Goal: Task Accomplishment & Management: Use online tool/utility

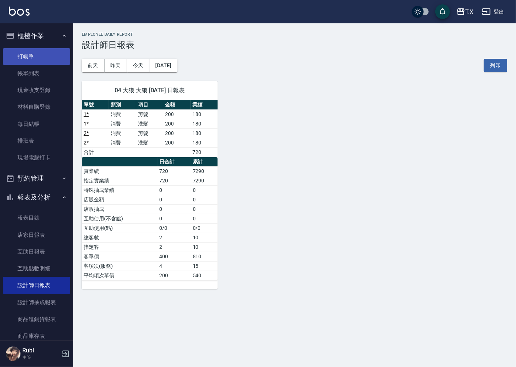
click at [32, 63] on link "打帳單" at bounding box center [36, 56] width 67 height 17
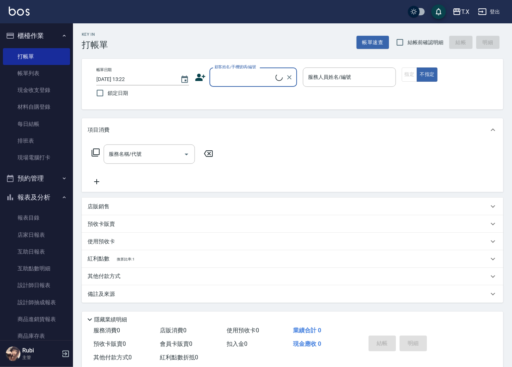
click at [254, 74] on input "顧客姓名/手機號碼/編號" at bounding box center [244, 77] width 63 height 13
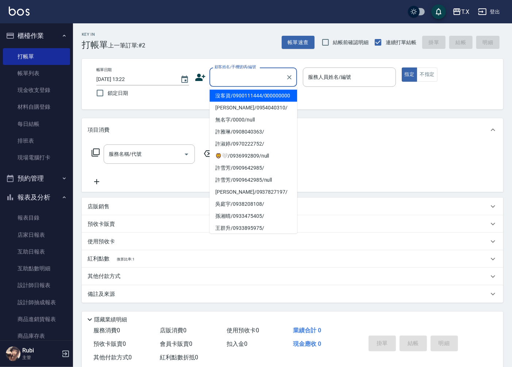
click at [239, 102] on li "沒客資/0900111444/000000000" at bounding box center [253, 96] width 88 height 12
type input "沒客資/0900111444/000000000"
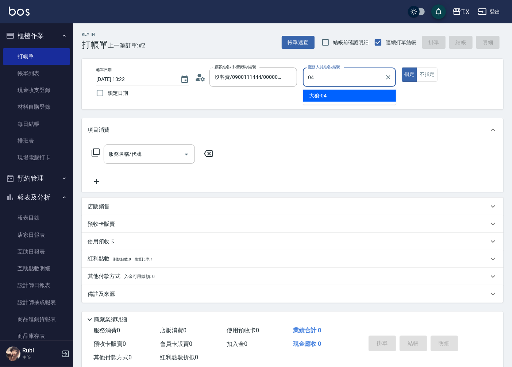
type input "04"
type button "true"
type input "大狼-04"
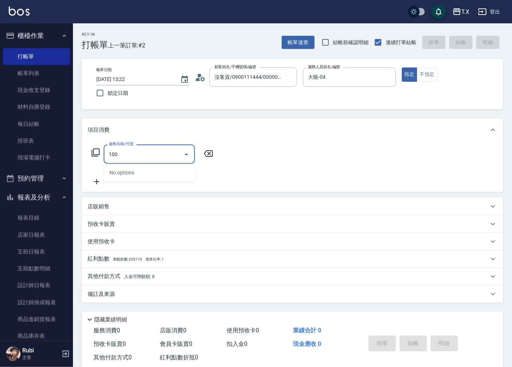
type input "1005"
type input "60"
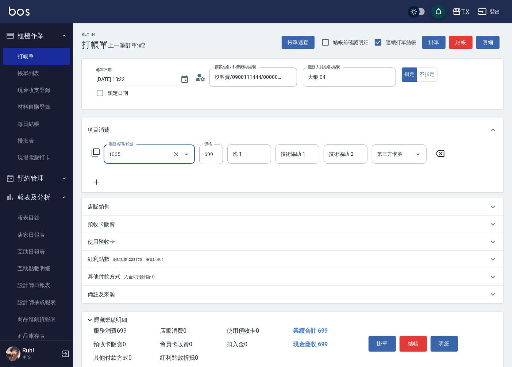
type input "毛囊淨化洗髮(1005)"
type input "0"
type input "70"
type input "700"
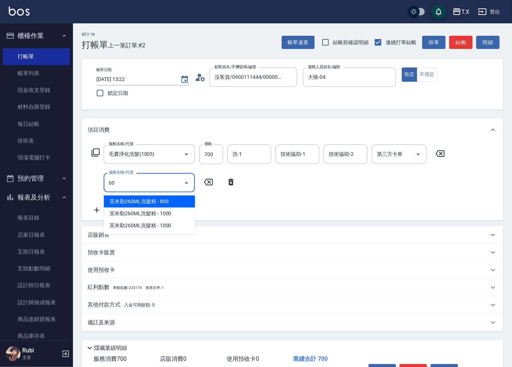
type input "609"
type input "180"
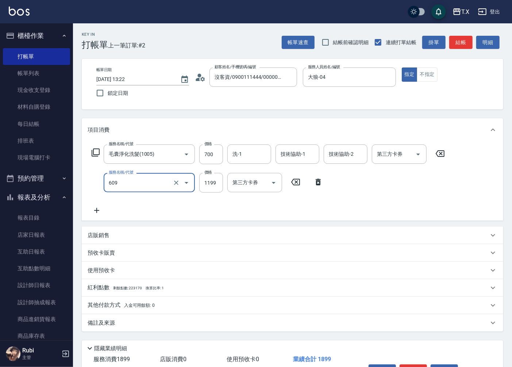
type input "自備三段(609)"
type input "1"
type input "70"
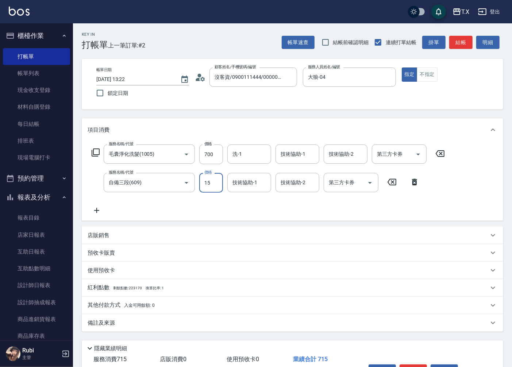
type input "150"
type input "80"
type input "1500"
type input "220"
type input "1500"
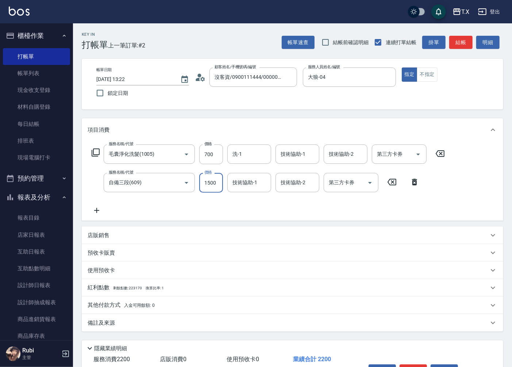
click at [454, 46] on button "結帳" at bounding box center [460, 43] width 23 height 14
type input "[DATE] 13:23"
type input "0"
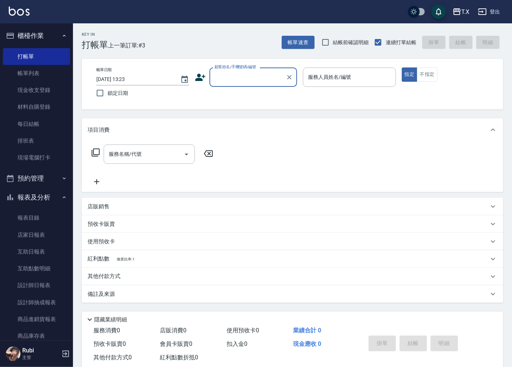
click at [447, 50] on div "Key In 打帳單 上一筆訂單:#3 帳單速查 結帳前確認明細 連續打單結帳 掛單 結帳 明細 帳單日期 [DATE] 13:23 鎖定日期 顧客姓名/手機…" at bounding box center [292, 202] width 439 height 359
click at [181, 46] on div "Key In 打帳單 上一筆訂單:#3 帳單速查 結帳前確認明細 連續打單結帳 掛單 結帳 明細" at bounding box center [288, 36] width 430 height 27
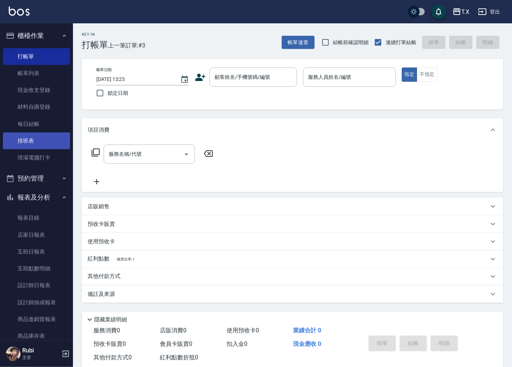
click at [38, 139] on link "排班表" at bounding box center [36, 140] width 67 height 17
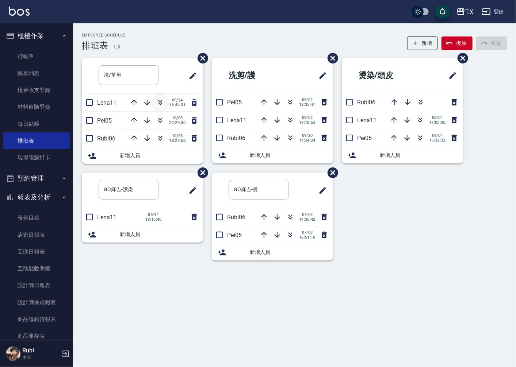
click at [165, 99] on button "button" at bounding box center [160, 103] width 18 height 18
click at [42, 57] on link "打帳單" at bounding box center [36, 56] width 67 height 17
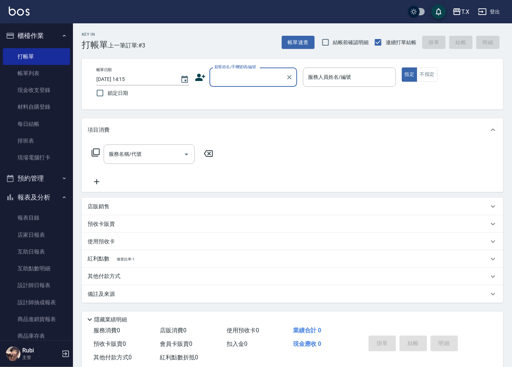
click at [257, 76] on input "顧客姓名/手機號碼/編號" at bounding box center [248, 77] width 70 height 13
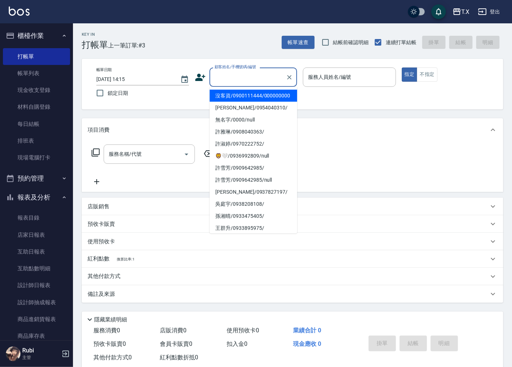
click at [249, 97] on li "沒客資/0900111444/000000000" at bounding box center [253, 96] width 88 height 12
type input "沒客資/0900111444/000000000"
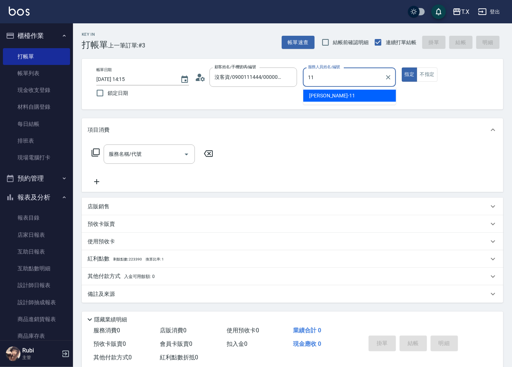
type input "[PERSON_NAME]-11"
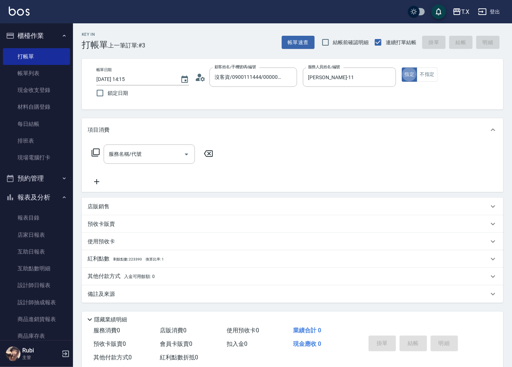
type button "true"
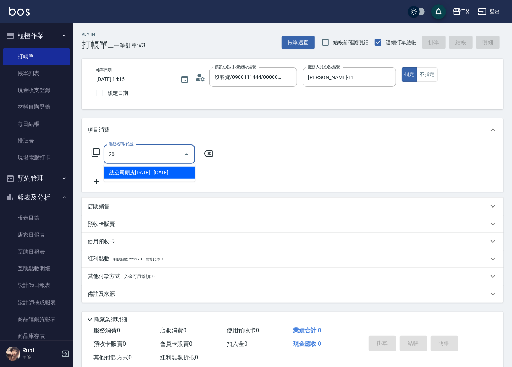
type input "203"
type input "20"
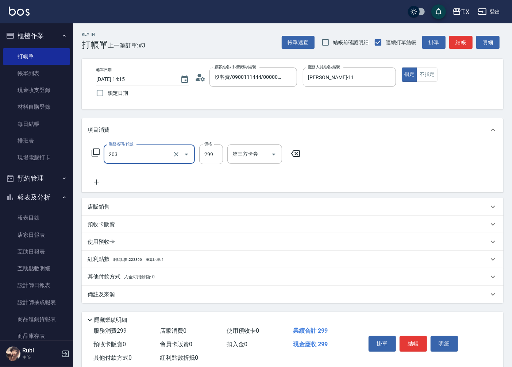
type input "健康洗髮(203)"
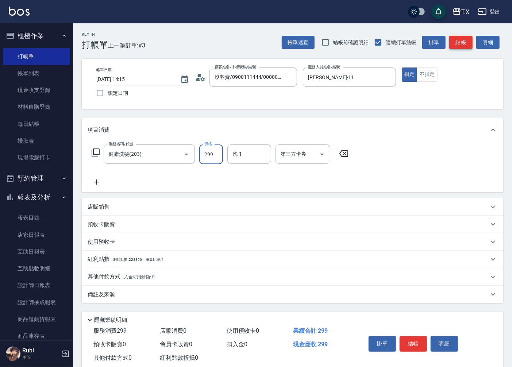
click at [466, 46] on button "結帳" at bounding box center [460, 43] width 23 height 14
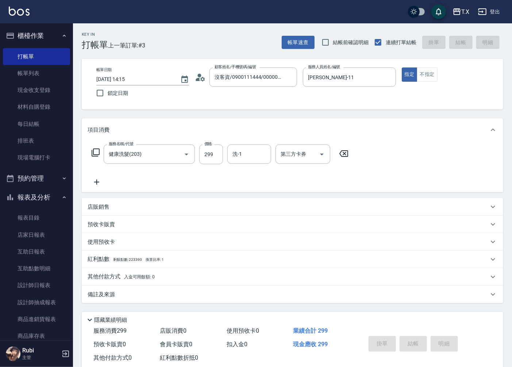
type input "0"
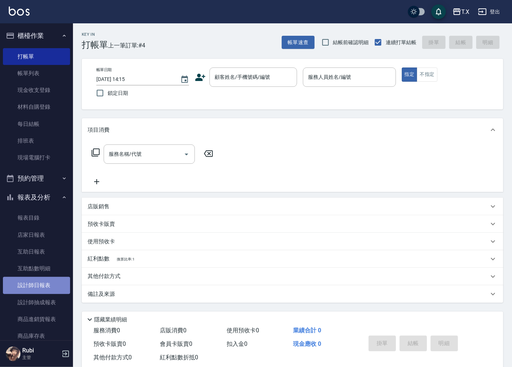
click at [55, 286] on link "設計師日報表" at bounding box center [36, 285] width 67 height 17
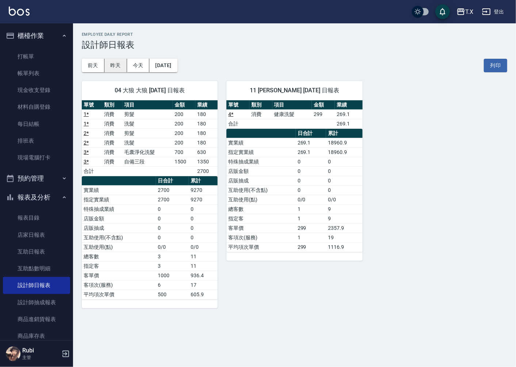
click at [116, 69] on button "昨天" at bounding box center [115, 66] width 23 height 14
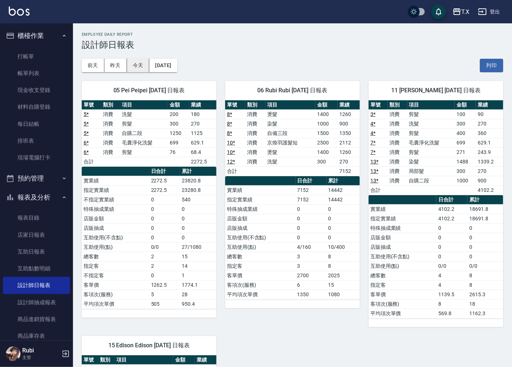
click at [131, 65] on button "今天" at bounding box center [138, 66] width 23 height 14
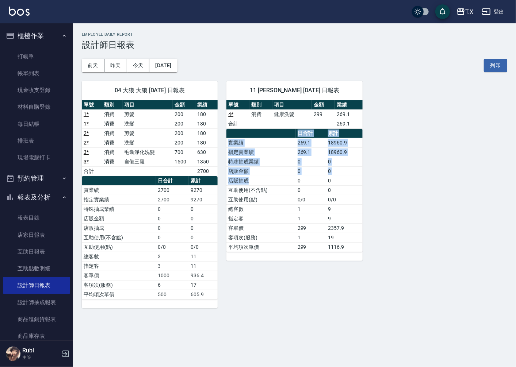
drag, startPoint x: 265, startPoint y: 129, endPoint x: 299, endPoint y: 195, distance: 74.3
click at [298, 195] on table "日合計 累計 實業績 269.1 18960.9 指定實業績 269.1 18960.9 特殊抽成業績 0 0 店販金額 0 0 店販抽成 0 0 互助使用(…" at bounding box center [294, 190] width 136 height 123
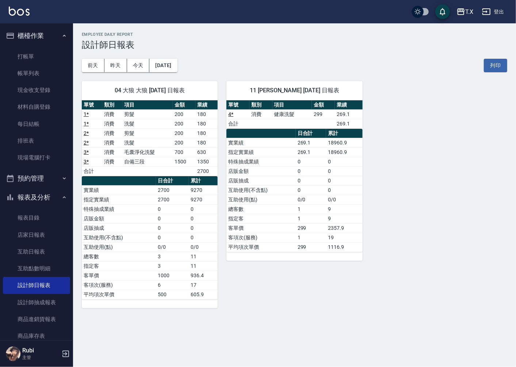
click at [311, 240] on td "1" at bounding box center [311, 237] width 31 height 9
